Goal: Information Seeking & Learning: Learn about a topic

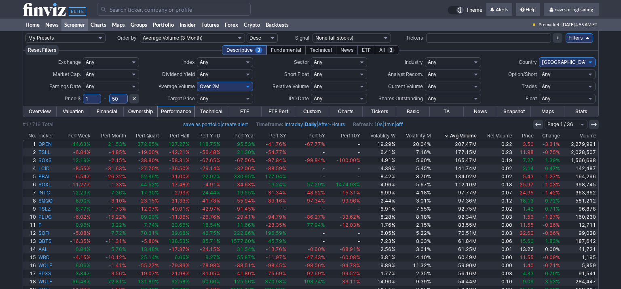
click option "Custom" at bounding box center [0, 0] width 0 height 0
click at [201, 83] on input "text" at bounding box center [205, 87] width 16 height 10
type input "5000"
drag, startPoint x: 112, startPoint y: 99, endPoint x: 125, endPoint y: 101, distance: 13.0
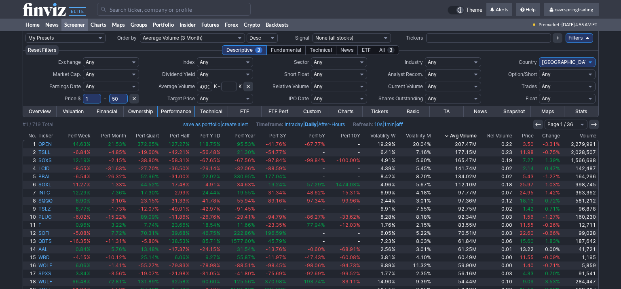
click at [115, 99] on input "50" at bounding box center [118, 99] width 19 height 10
click at [93, 95] on input "1" at bounding box center [92, 99] width 19 height 10
type input "10"
drag, startPoint x: 117, startPoint y: 98, endPoint x: 93, endPoint y: 93, distance: 24.3
click at [109, 94] on input "50" at bounding box center [118, 99] width 19 height 10
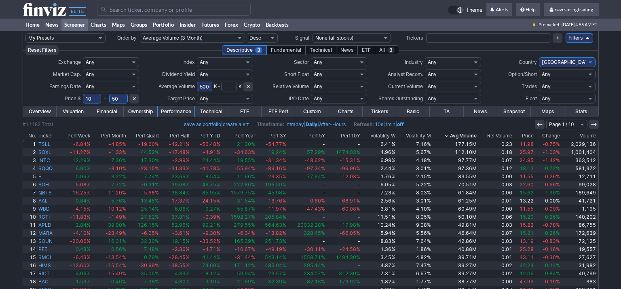
drag, startPoint x: 124, startPoint y: 96, endPoint x: 95, endPoint y: 95, distance: 30.0
click at [109, 95] on input "50" at bounding box center [118, 99] width 19 height 10
type input "65"
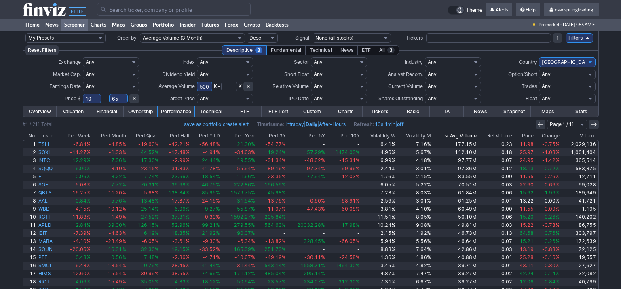
click at [425, 57] on select "Any Stocks only (ex-Funds) Exchange Traded Fund Advertising Agencies Aerospace …" at bounding box center [453, 62] width 56 height 10
select select "stocksonly"
click option "Stocks only (ex-Funds)" at bounding box center [0, 0] width 0 height 0
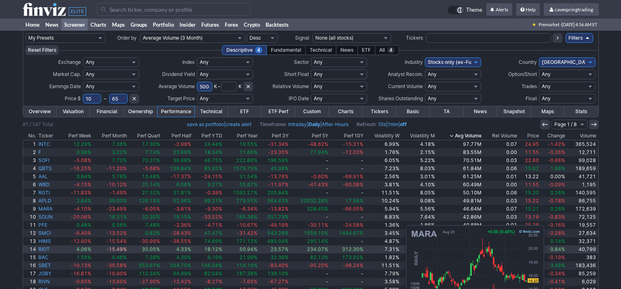
scroll to position [43, 0]
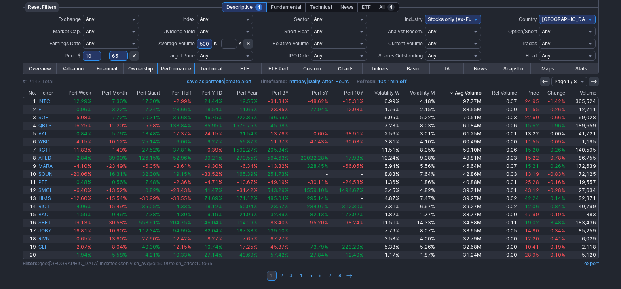
click at [587, 265] on link "export" at bounding box center [591, 263] width 15 height 6
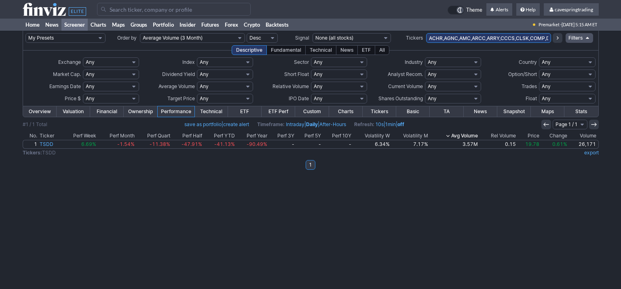
scroll to position [0, 506]
type input "ACHR,AGNC,AMC,ARCC,ARRY,CCCS,CLSK,COMP,DNB,ENVX,EVGO,FPE,GERN,GNW,GT,HBI,HIVE,H…"
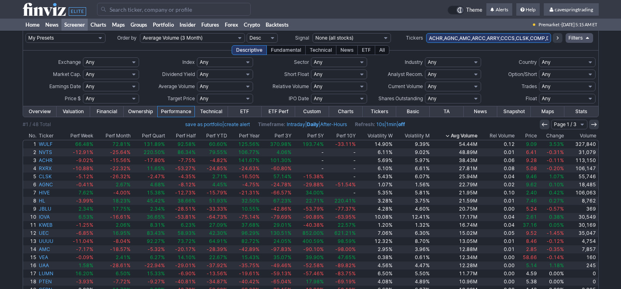
click at [33, 114] on link "Overview" at bounding box center [40, 111] width 34 height 11
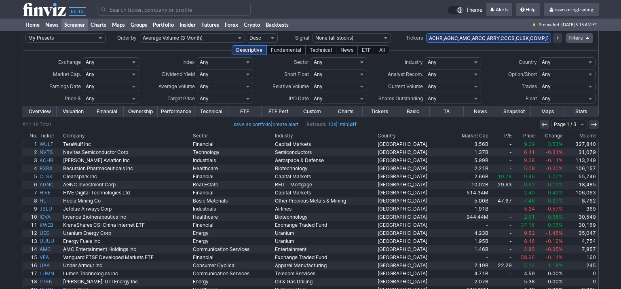
click at [420, 138] on th "Country" at bounding box center [412, 136] width 73 height 8
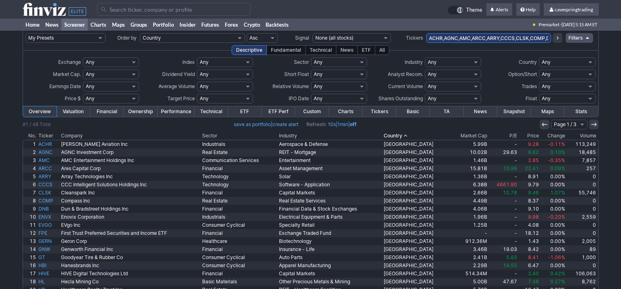
click at [240, 109] on link "ETF" at bounding box center [245, 111] width 34 height 11
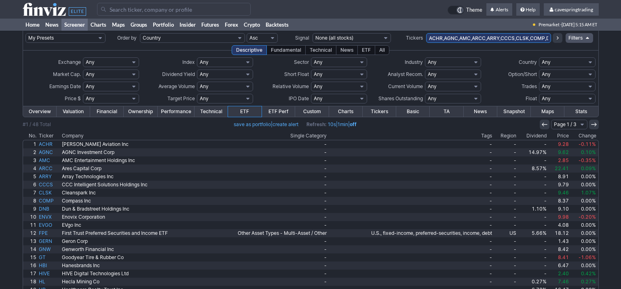
click at [310, 135] on th "Single Category" at bounding box center [267, 136] width 122 height 8
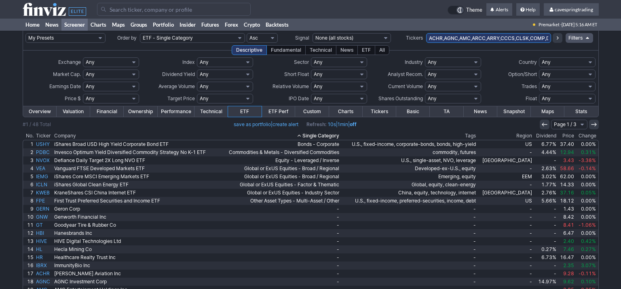
click at [7, 182] on div "My Presets -Save Screen -Edit Screens s: RATIO USE s: RATIO s: stock screen s: …" at bounding box center [310, 182] width 621 height 302
click at [1, 75] on div "My Presets -Save Screen -Edit Screens s: RATIO USE s: RATIO s: stock screen s: …" at bounding box center [310, 182] width 621 height 302
click at [531, 38] on input "ACHR,AGNC,AMC,ARCC,ARRY,CCCS,CLSK,COMP,DNB,ENVX,EVGO,FPE,GERN,GNW,GT,HBI,HIVE,H…" at bounding box center [488, 38] width 125 height 10
paste input "GERN,GNW,GT,HBI,HIVE,HL,HR,IBRX,IOVA,JBLU,KOS,,LUMN,MNKD,MPW,MTCH,NVTS,OPK,OXLC…"
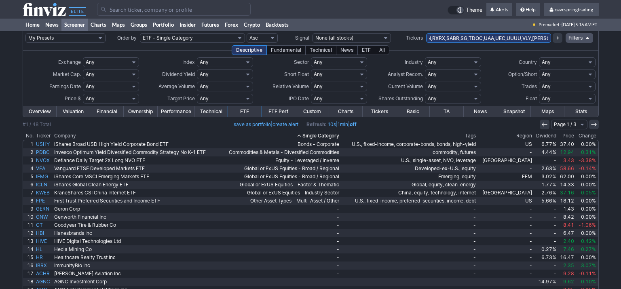
type input "ACHR,AGNC,AMC,ARCC,ARRY,CCCS,CLSK,COMP,DNB,ENVX,EVGO,GERN,GNW,GT,HBI,HIVE,HL,HR…"
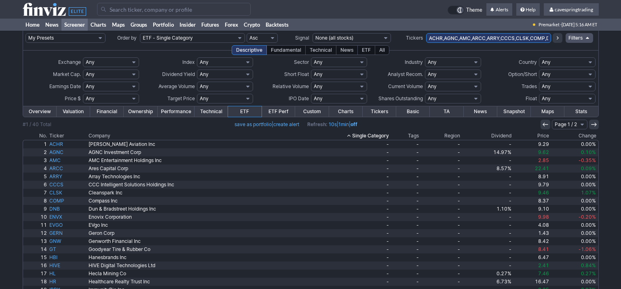
click at [41, 111] on link "Overview" at bounding box center [40, 111] width 34 height 11
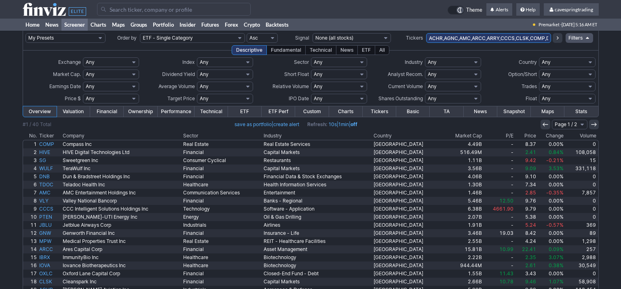
click at [466, 139] on th "Market Cap" at bounding box center [463, 136] width 40 height 8
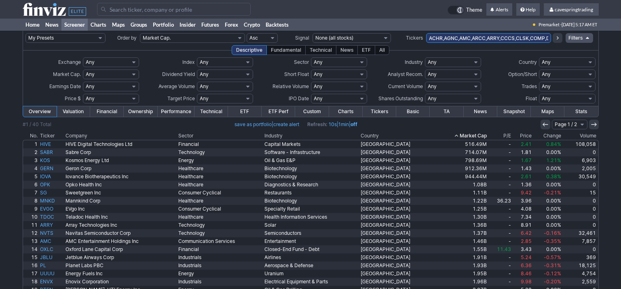
click at [83, 94] on select "Any Under $1 Under $2 Under $3 Under $4 Under $5 Under $7 Under $10 Under $15 U…" at bounding box center [111, 99] width 56 height 10
select select "o5"
click option "Over $5" at bounding box center [0, 0] width 0 height 0
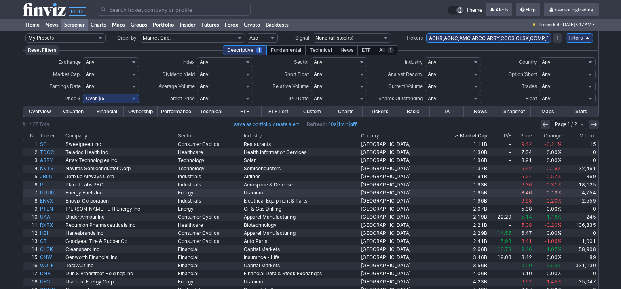
scroll to position [43, 0]
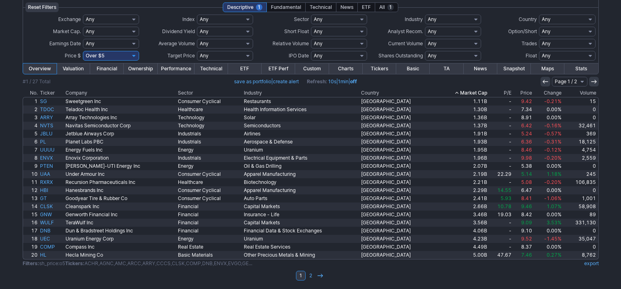
click at [523, 92] on th "Price" at bounding box center [522, 93] width 21 height 8
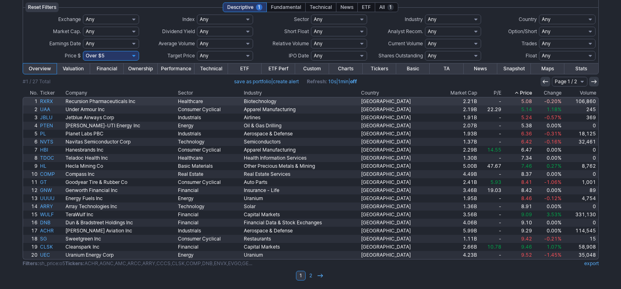
scroll to position [43, 0]
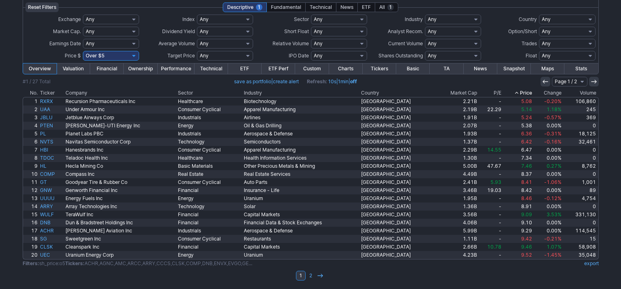
click at [175, 69] on link "Performance" at bounding box center [176, 68] width 37 height 11
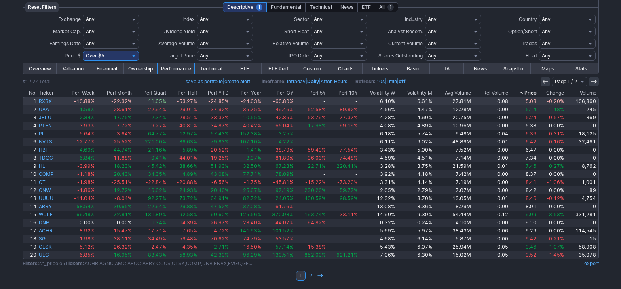
scroll to position [43, 0]
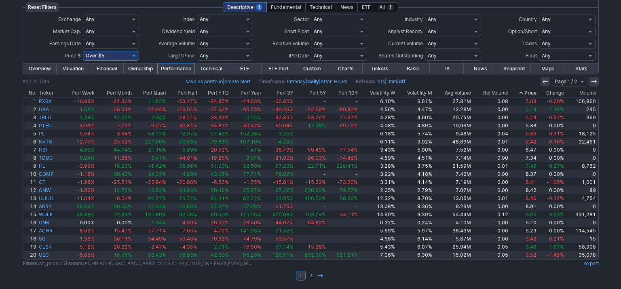
click at [457, 93] on th "Avg Volume" at bounding box center [452, 93] width 39 height 8
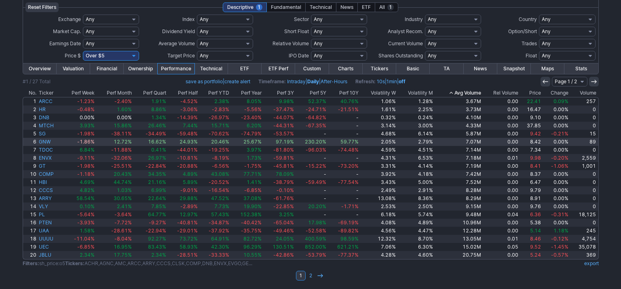
scroll to position [43, 0]
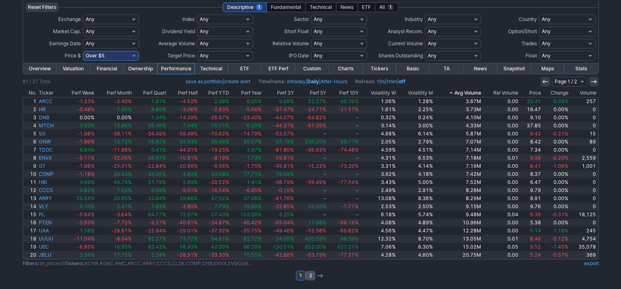
click at [310, 274] on link "2" at bounding box center [311, 276] width 10 height 10
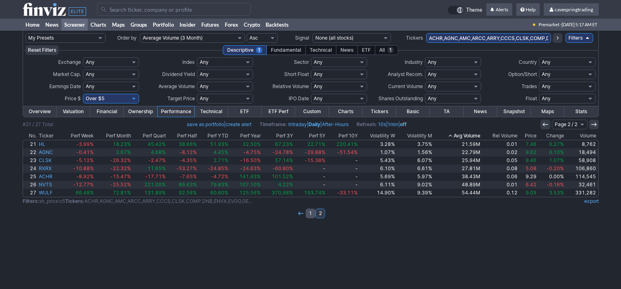
click at [308, 215] on link "1" at bounding box center [311, 214] width 10 height 10
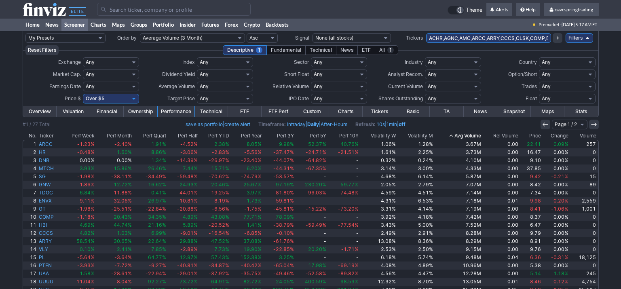
scroll to position [43, 0]
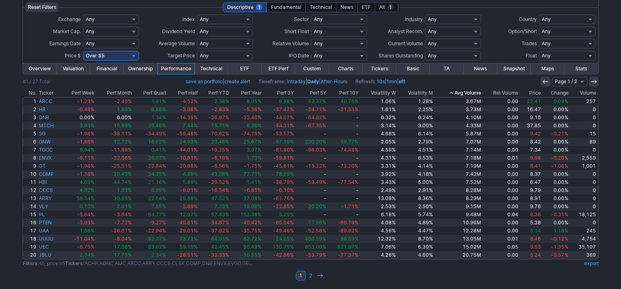
click at [593, 263] on link "export" at bounding box center [591, 263] width 15 height 6
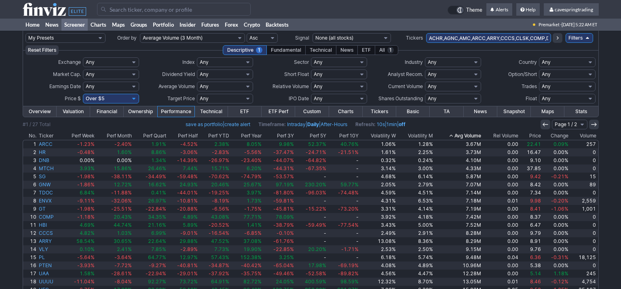
click at [472, 32] on td "ACHR,AGNC,AMC,ARCC,ARRY,CCCS,CLSK,COMP,DNB,ENVX,EVGO,GERN,GNW,GT,HBI,HIVE,HL,HR…" at bounding box center [488, 38] width 125 height 15
click at [472, 36] on input "ACHR,AGNC,AMC,ARCC,ARRY,CCCS,CLSK,COMP,DNB,ENVX,EVGO,GERN,GNW,GT,HBI,HIVE,HL,HR…" at bounding box center [488, 38] width 125 height 10
paste input "SG,GNW,TDOC,ENVX,GT,COMP,HBI,CCCS,ARRY,VLY,PL,PTEN,UAA,UUUU,UEC,JBLU,HL,AGNC,CL…"
type input "SG,GNW,TDOC,ENVX,GT,COMP,HBI,CCCS,ARRY,VLY,PL,PTEN,UAA,UUUU,UEC,JBLU,HL,AGNC,CL…"
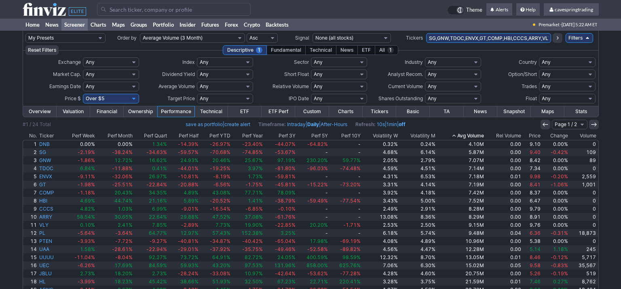
click at [489, 32] on td "SG,GNW,TDOC,ENVX,GT,COMP,HBI,CCCS,ARRY,VLY,PL,PTEN,UAA,UUUU,UEC,JBLU,HL,AGNC,CL…" at bounding box center [488, 38] width 125 height 15
click at [489, 41] on input "SG,GNW,TDOC,ENVX,GT,COMP,HBI,CCCS,ARRY,VLY,PL,PTEN,UAA,UUUU,UEC,JBLU,HL,AGNC,CL…" at bounding box center [488, 38] width 125 height 10
paste input "ACHR,AGNC,AMC,ARCC,ARRY,CCCS,CLSK,COMP,DNB,ENVX,EVGO,GERN,GNW,GT,HBI,HIVE,HL,HR…"
type input "ACHR,AGNC,AMC,ARCC,ARRY,CCCS,CLSK,COMP,DNB,ENVX,EVGO,GERN,GNW,GT,HBI,HIVE,HL,HR…"
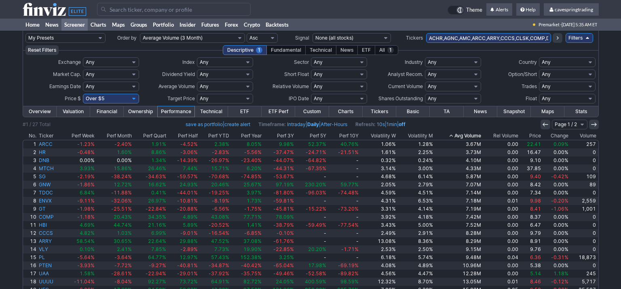
click at [471, 39] on input "ACHR,AGNC,AMC,ARCC,ARRY,CCCS,CLSK,COMP,DNB,ENVX,EVGO,GERN,GNW,GT,HBI,HIVE,HL,HR…" at bounding box center [488, 38] width 125 height 10
paste input "M,[PERSON_NAME],FHN,PPL,NTLA,PRMB,S,VG,QXO,O,CFLT,FAST,AI,COMM,D,AA,BBWI"
type input "M,ELAN,FHN,PPL,NTLA,PRMB,S,VG,QXO,O,CFLT,FAST,AI,COMM,D,AA,BBWI"
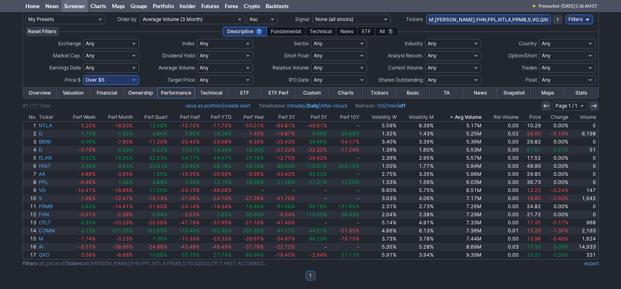
scroll to position [19, 0]
click at [537, 118] on th "Price" at bounding box center [531, 117] width 22 height 8
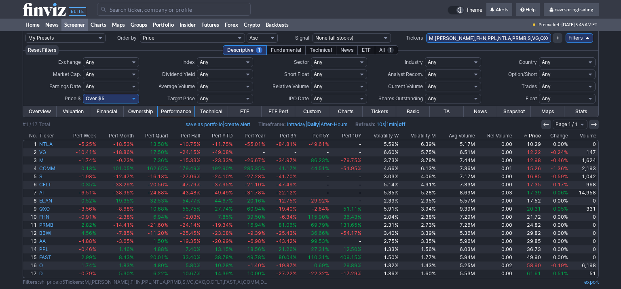
click at [495, 38] on input "M,[PERSON_NAME],FHN,PPL,NTLA,PRMB,S,VG,QXO,O,CFLT,FAST,AI,COMM,D,AA,BBWI" at bounding box center [488, 38] width 125 height 10
paste input "SOFI,MSOS,MNKD,HBI,IVZ,BEN,PGX,SRLN,SPHY,M,ELAN,FHN,PPL,NTLA,PRMB,S,VG,QXO,O,CF…"
type input "SOFI,MSOS,MNKD,HBI,IVZ,BEN,PGX,SRLN,SPHY,M,ELAN,FHN,PPL,NTLA,PRMB,S,VG,QXO,O,CF…"
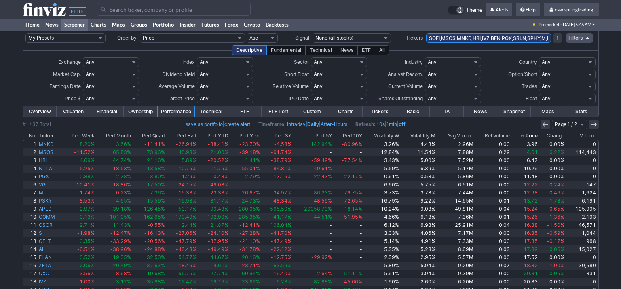
click at [472, 138] on th "Avg Volume" at bounding box center [456, 136] width 38 height 8
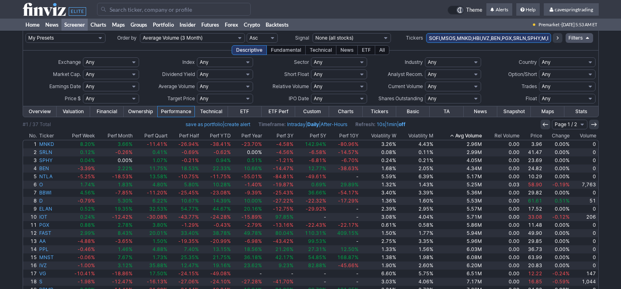
click at [482, 42] on input "SOFI,MSOS,MNKD,HBI,IVZ,BEN,PGX,SRLN,SPHY,M,ELAN,FHN,PPL,NTLA,PRMB,S,VG,QXO,O,CF…" at bounding box center [488, 38] width 125 height 10
paste input "AAPD,BEN,BITO,CFLT,ELAN,FAZ,HBI,IAUM,IVZ,IYE,M,MSOS,NVDD,PGX,QXO,RWM,S,SCHH,SOF…"
type input "AAPD,BEN,BITO,CFLT,ELAN,FAZ,HBI,IAUM,IVZ,IYE,M,MSOS,NVDD,PGX,QXO,RWM,S,SCHH,SOF…"
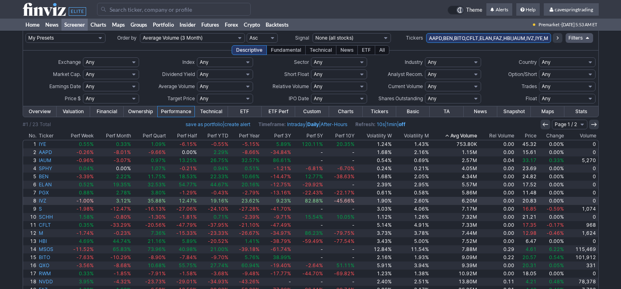
scroll to position [43, 0]
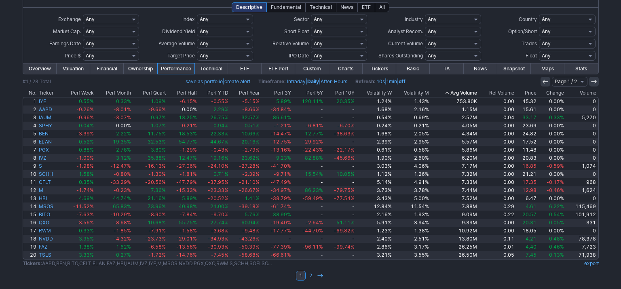
click at [539, 95] on th "Change" at bounding box center [551, 93] width 27 height 8
click at [530, 93] on th "Price" at bounding box center [526, 93] width 22 height 8
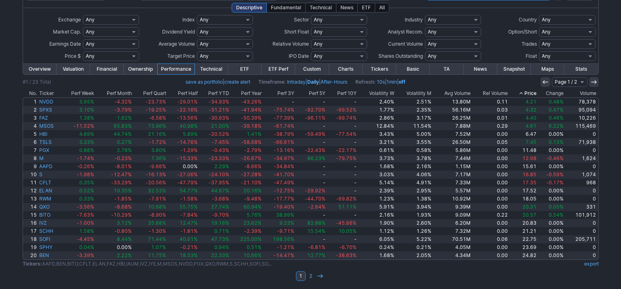
scroll to position [42, 0]
click at [468, 93] on th "Avg Volume" at bounding box center [451, 93] width 39 height 8
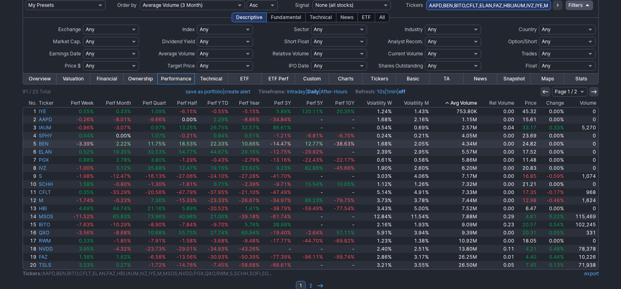
scroll to position [42, 0]
